Goal: Use online tool/utility: Utilize a website feature to perform a specific function

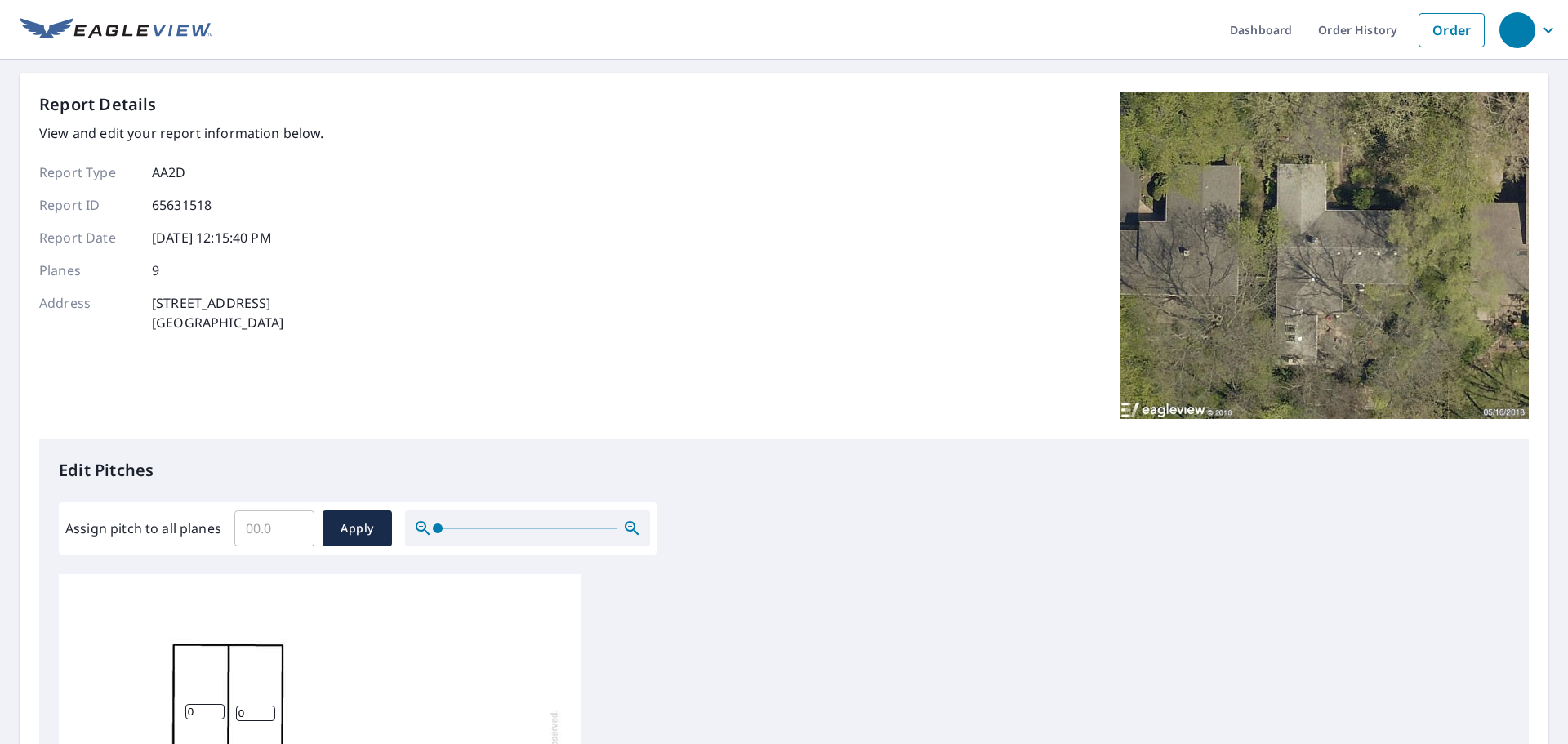
click at [260, 533] on input "Assign pitch to all planes" at bounding box center [273, 528] width 80 height 46
type input "4"
click at [371, 531] on span "Apply" at bounding box center [357, 528] width 43 height 21
type input "4"
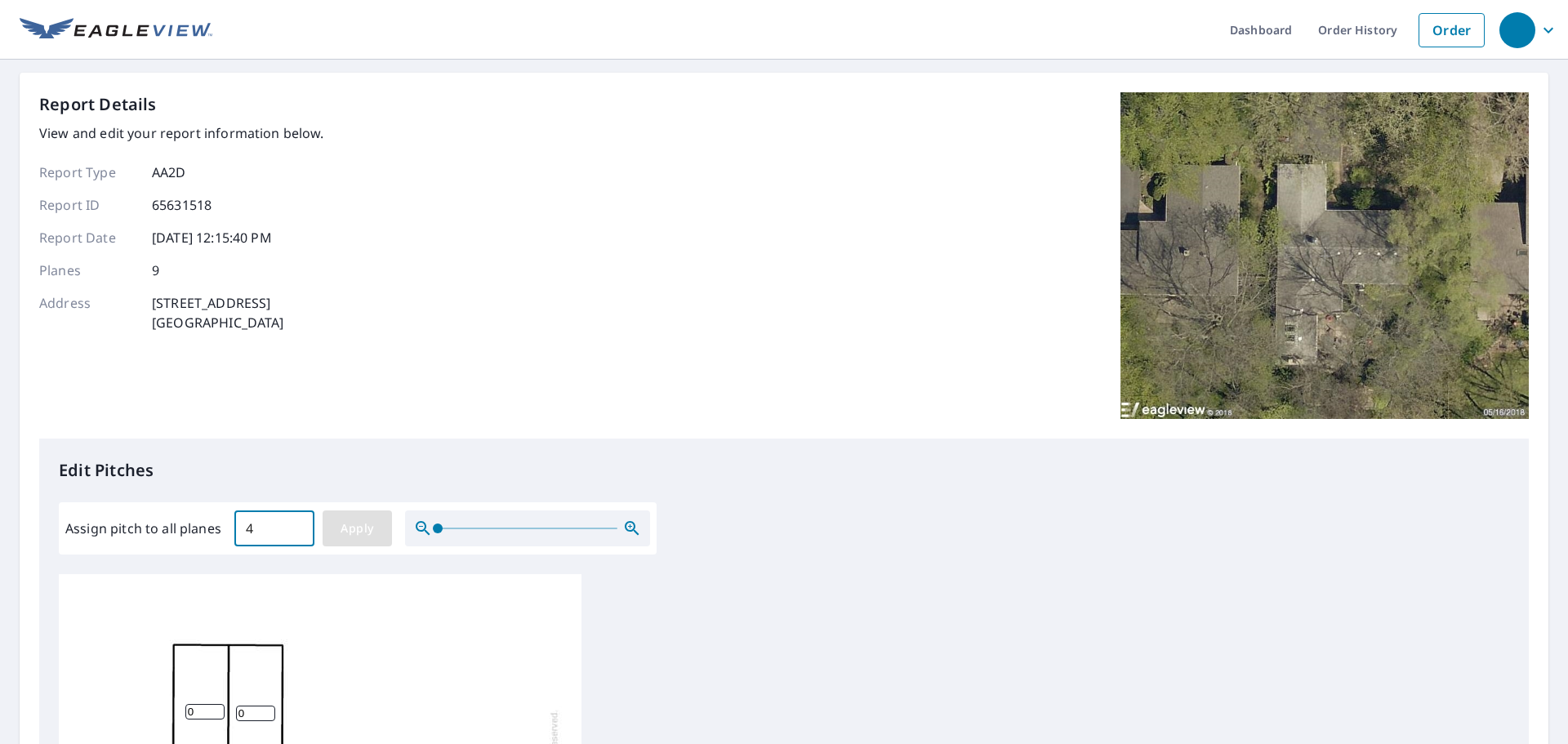
type input "4"
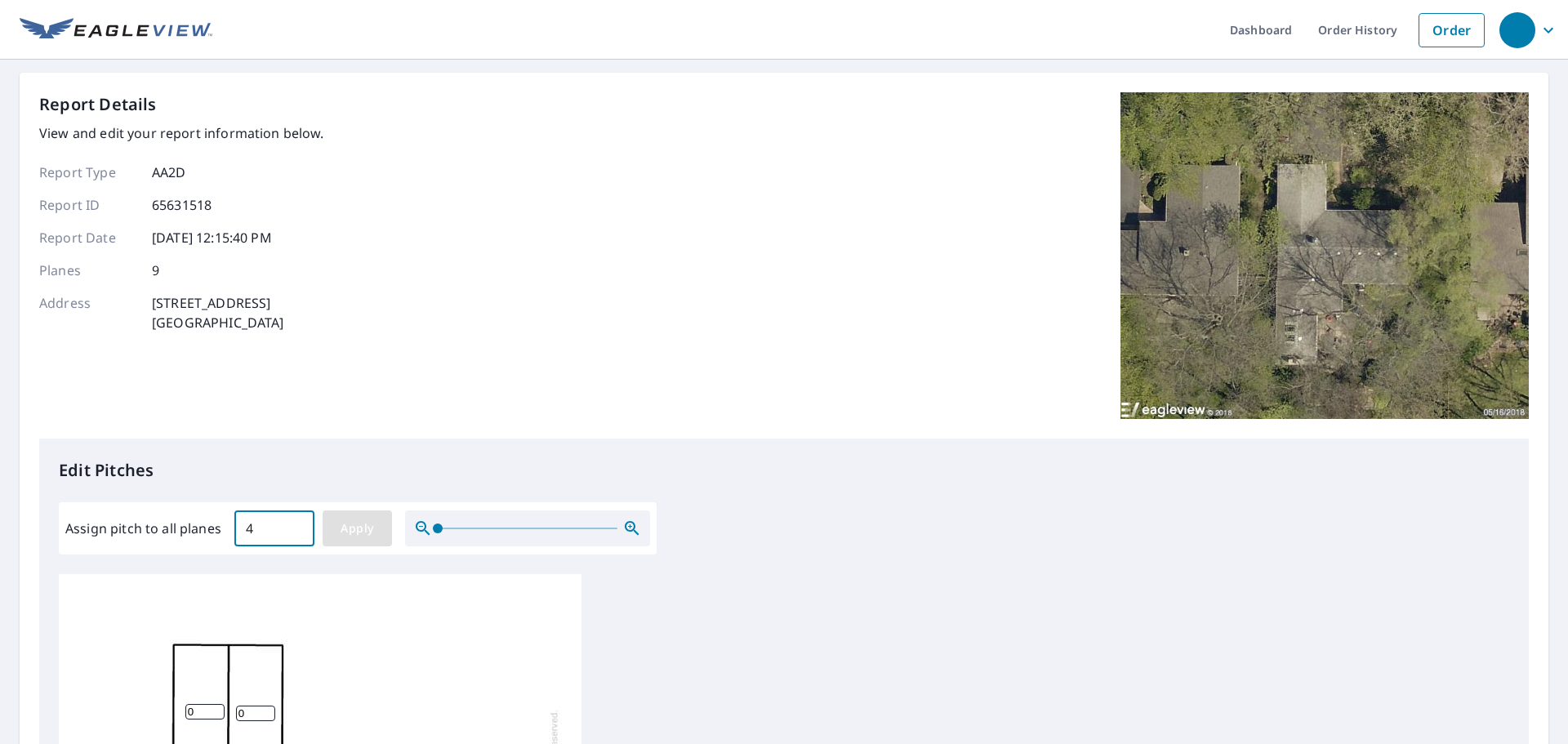
type input "4"
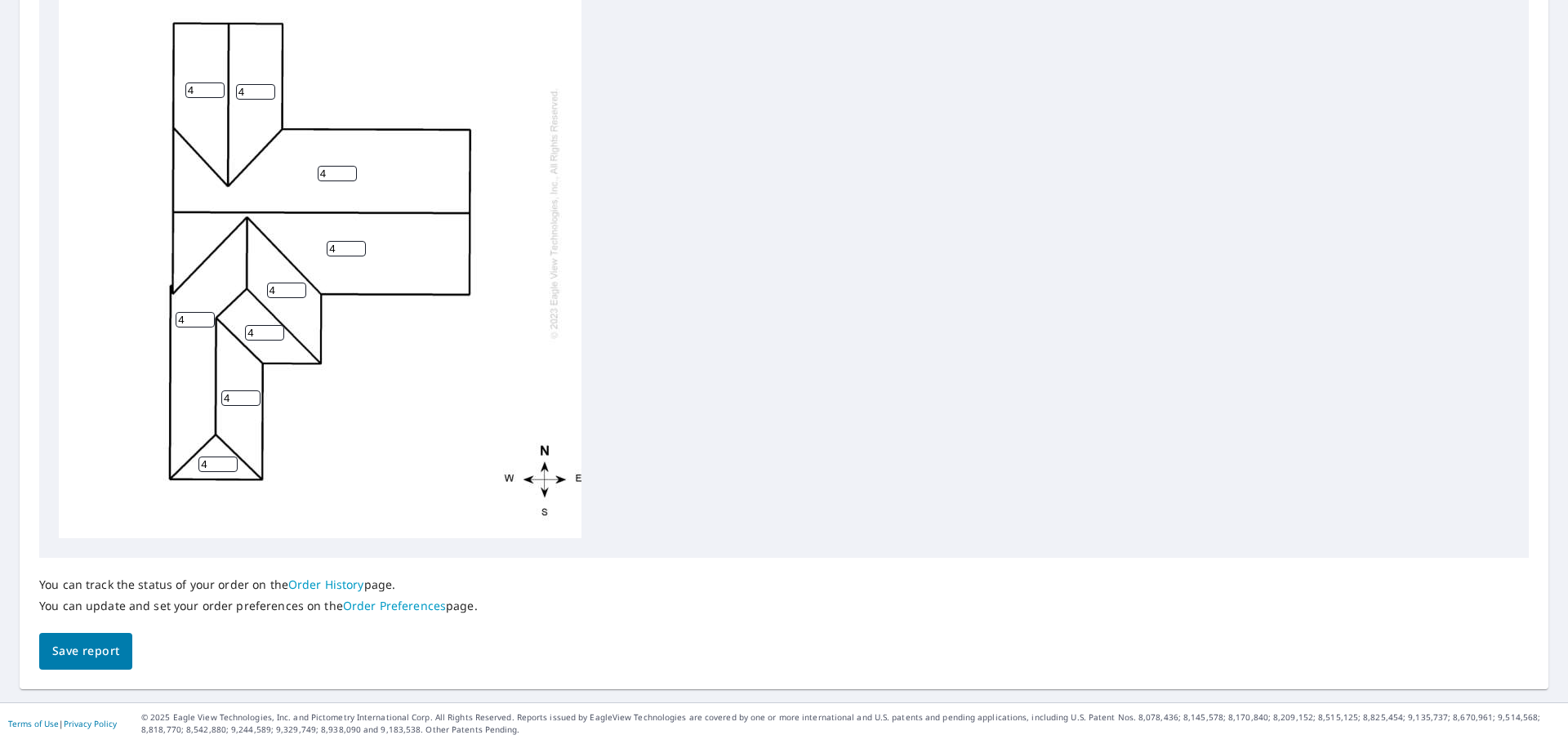
click at [77, 649] on span "Save report" at bounding box center [85, 651] width 67 height 21
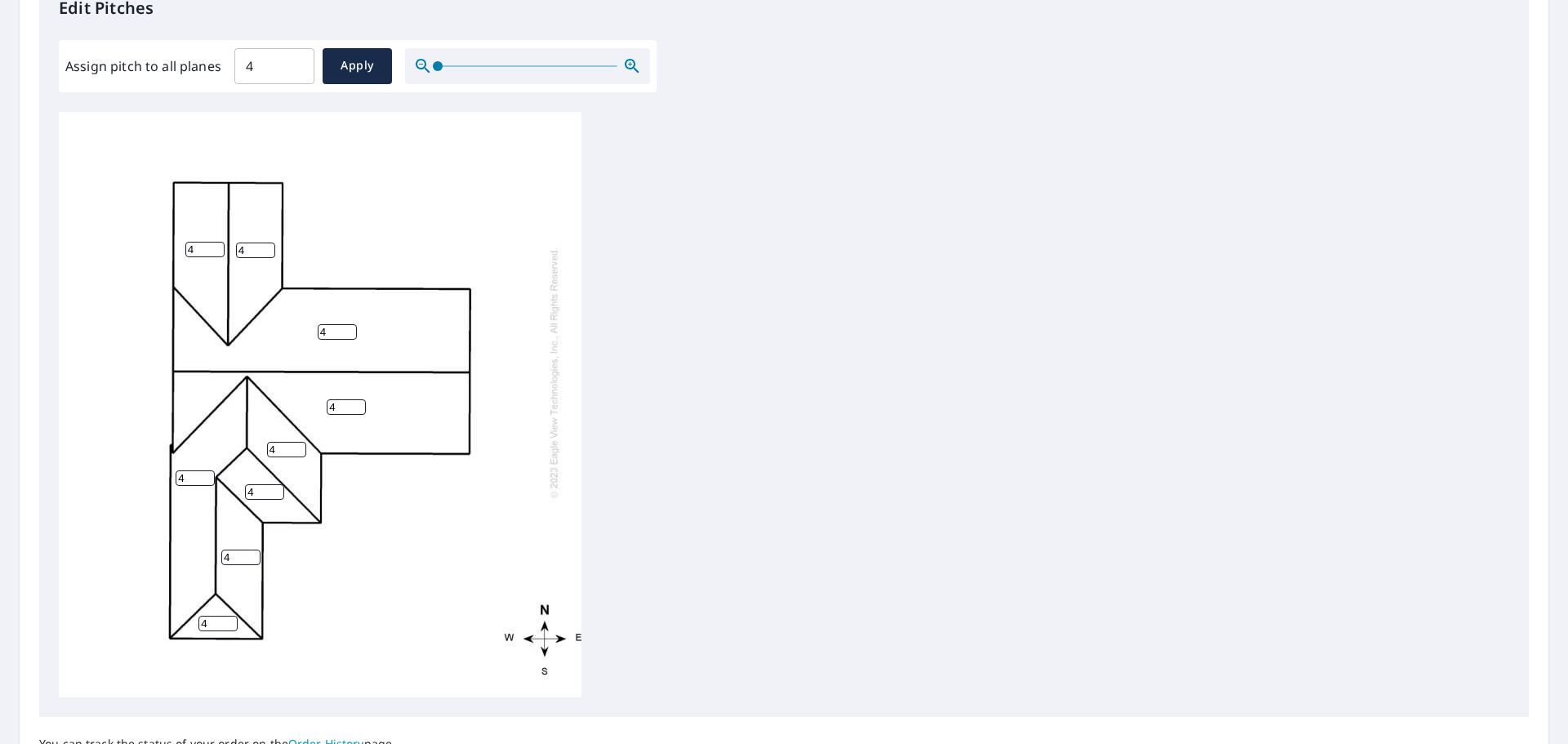
scroll to position [680, 0]
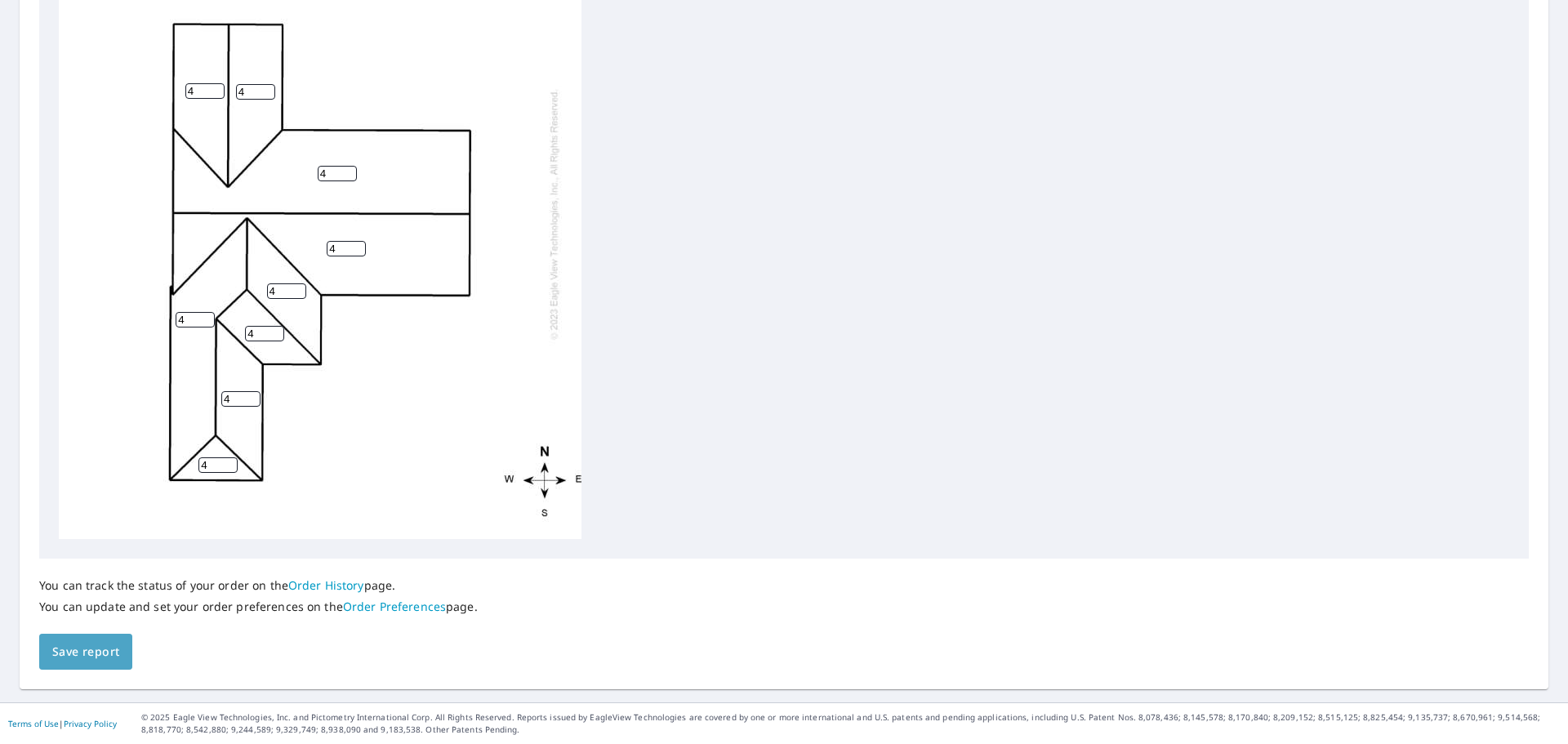
click at [102, 650] on span "Save report" at bounding box center [85, 652] width 67 height 21
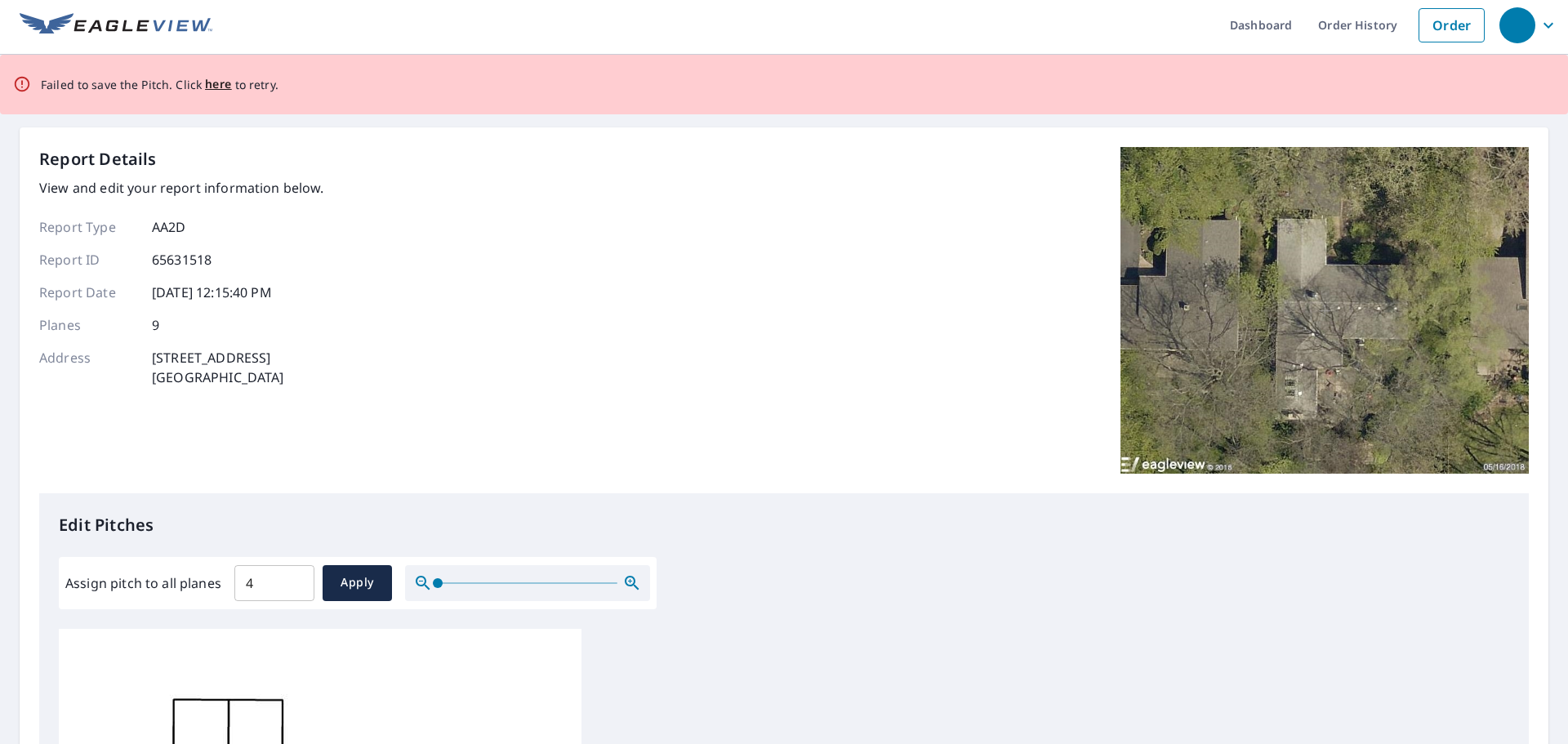
scroll to position [0, 0]
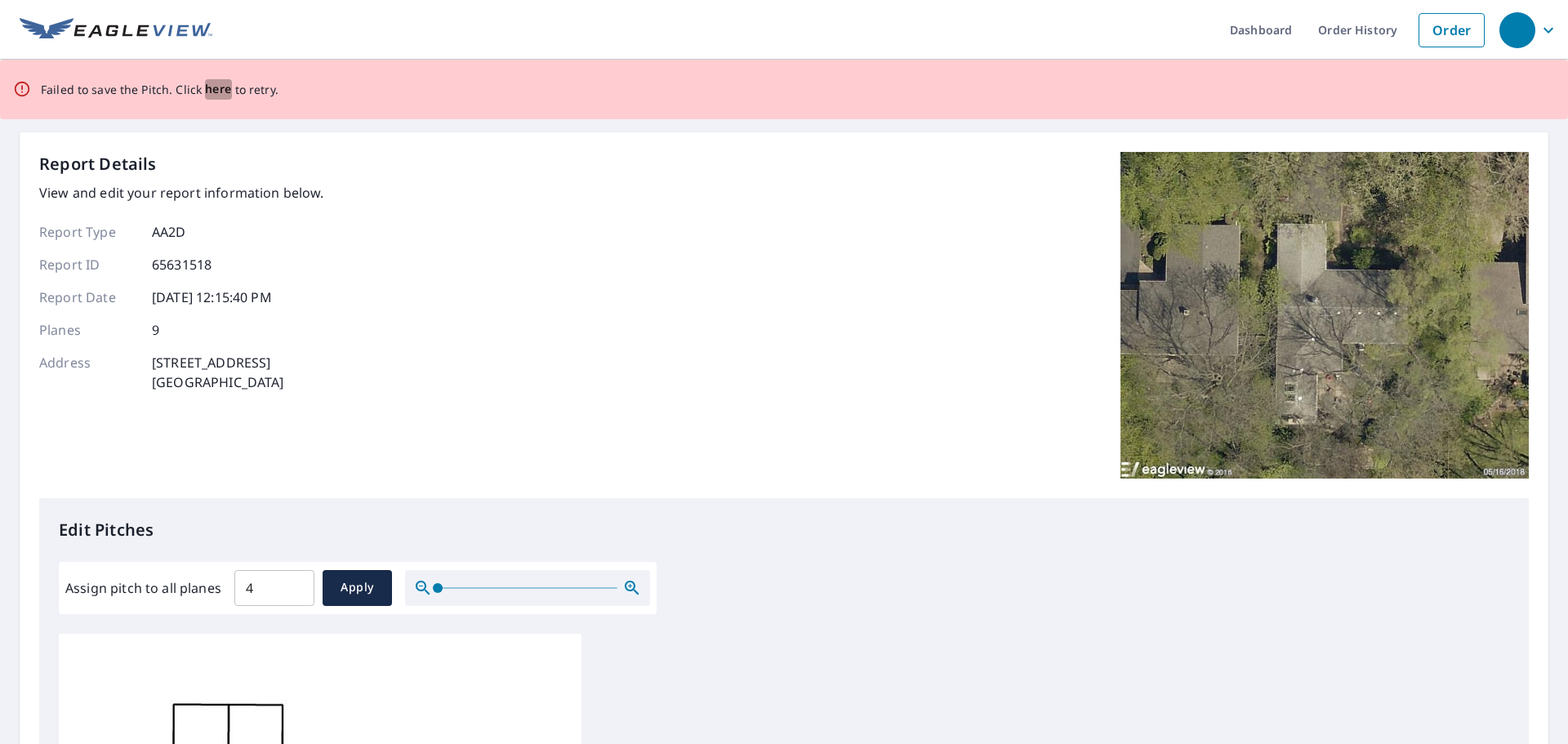
click at [211, 89] on span "here" at bounding box center [219, 89] width 27 height 21
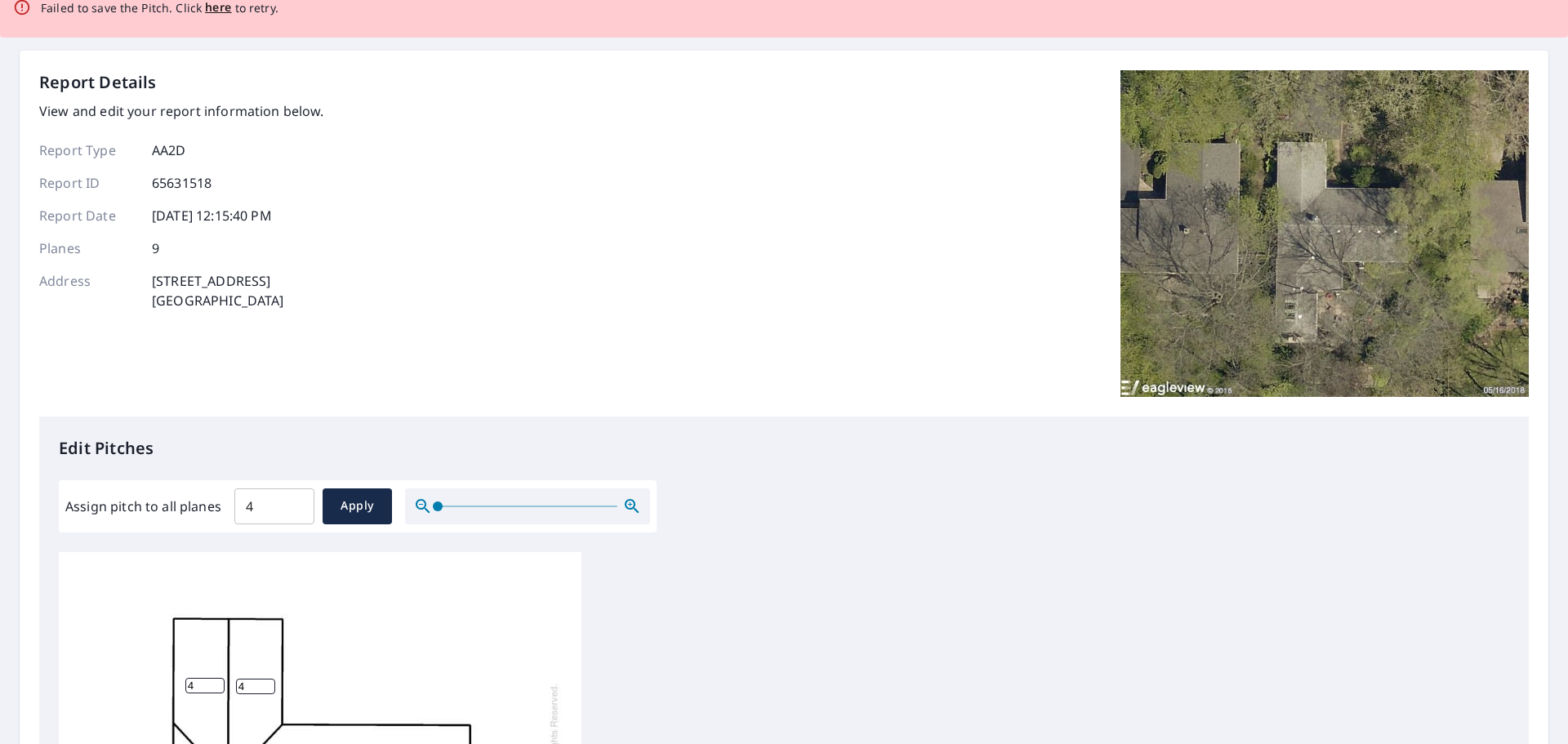
scroll to position [102, 0]
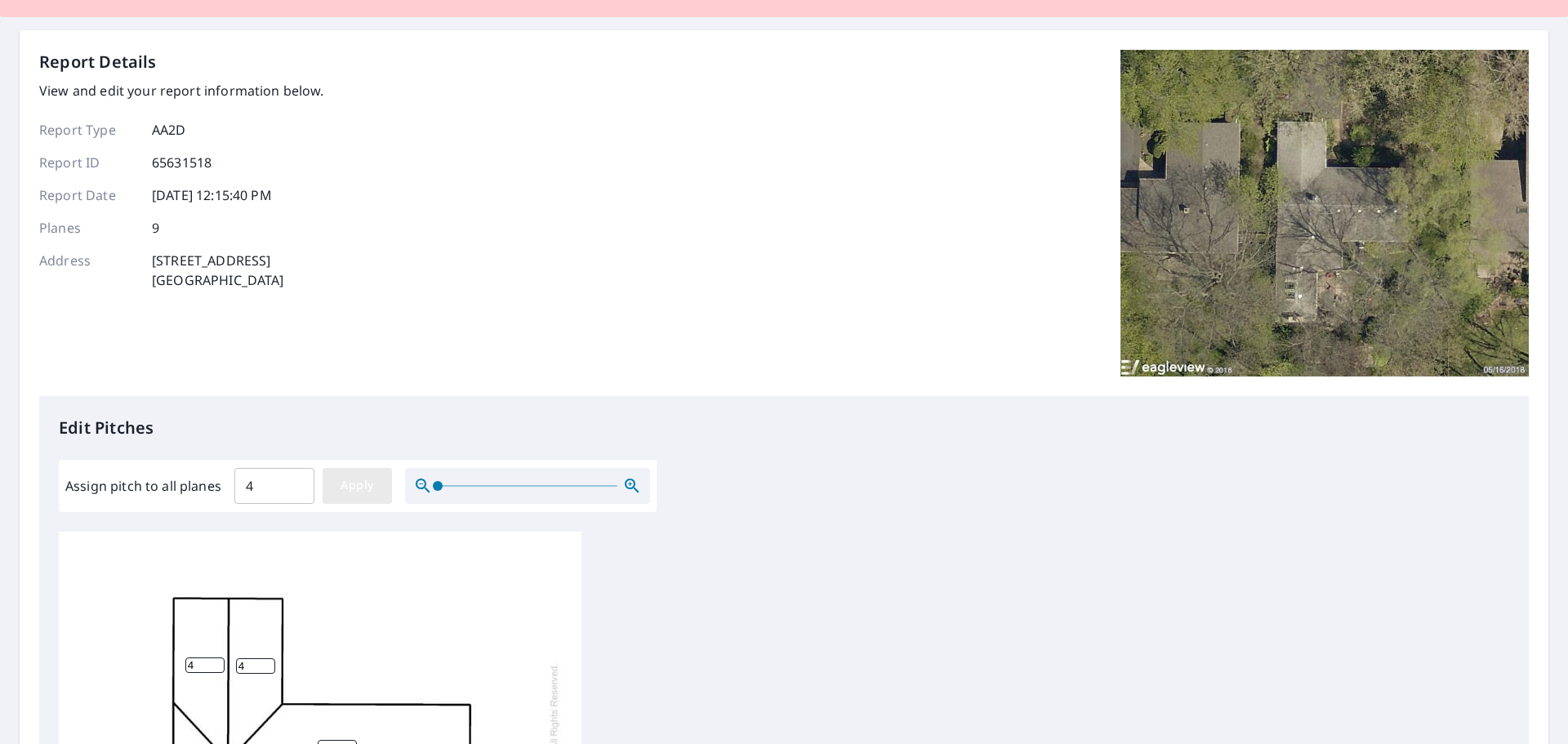
click at [349, 482] on span "Apply" at bounding box center [357, 485] width 43 height 21
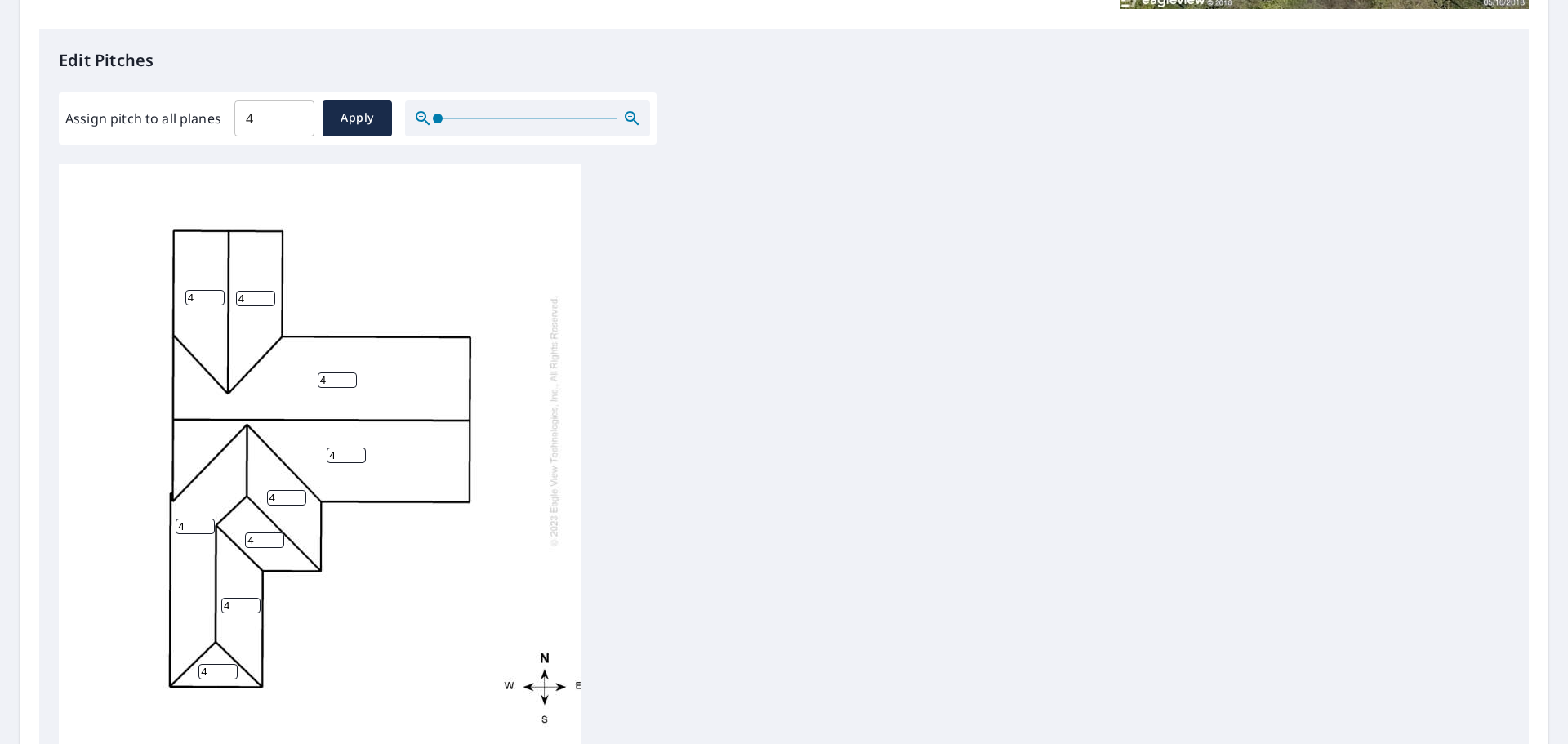
scroll to position [680, 0]
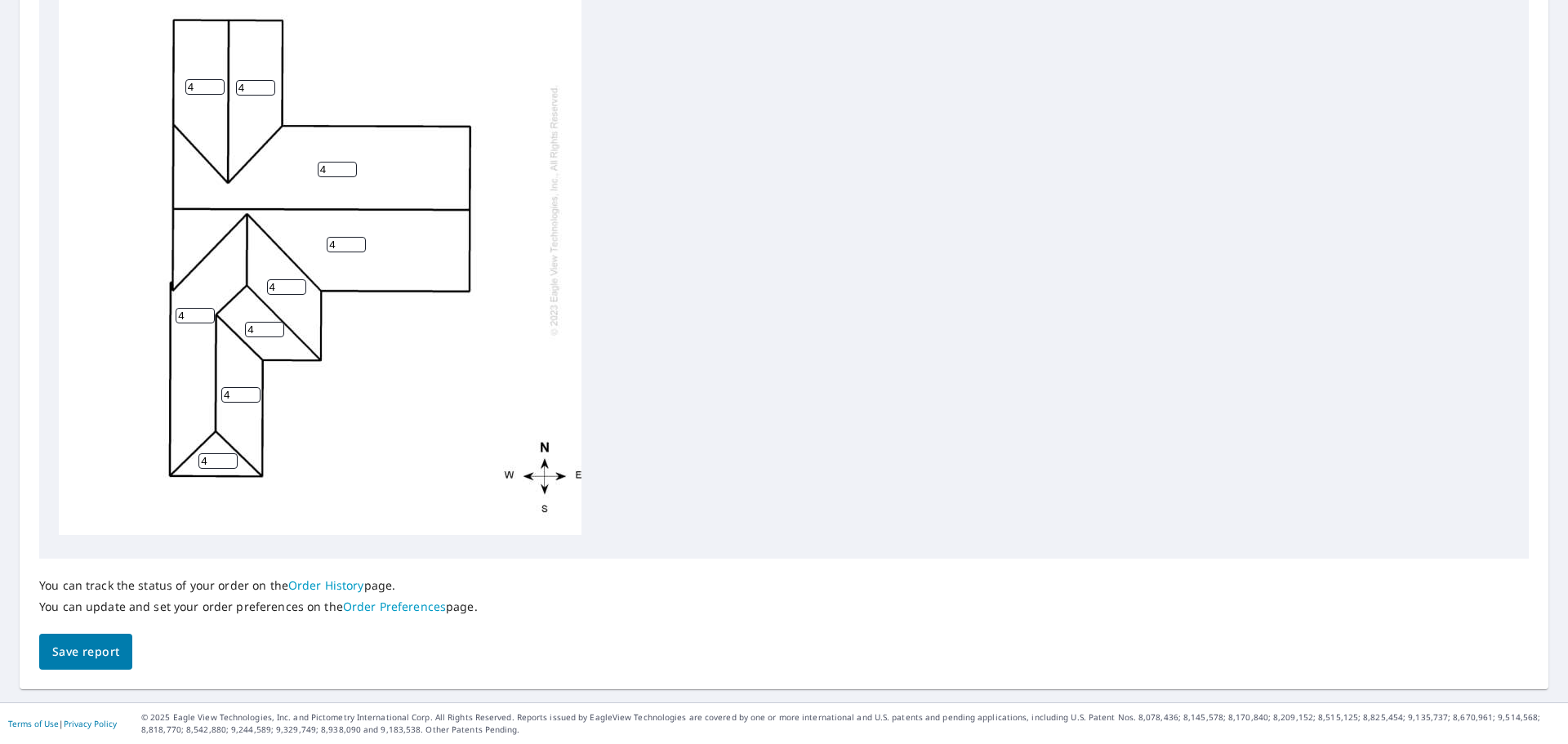
click at [316, 584] on link "Order History" at bounding box center [325, 584] width 76 height 15
